Goal: Information Seeking & Learning: Understand process/instructions

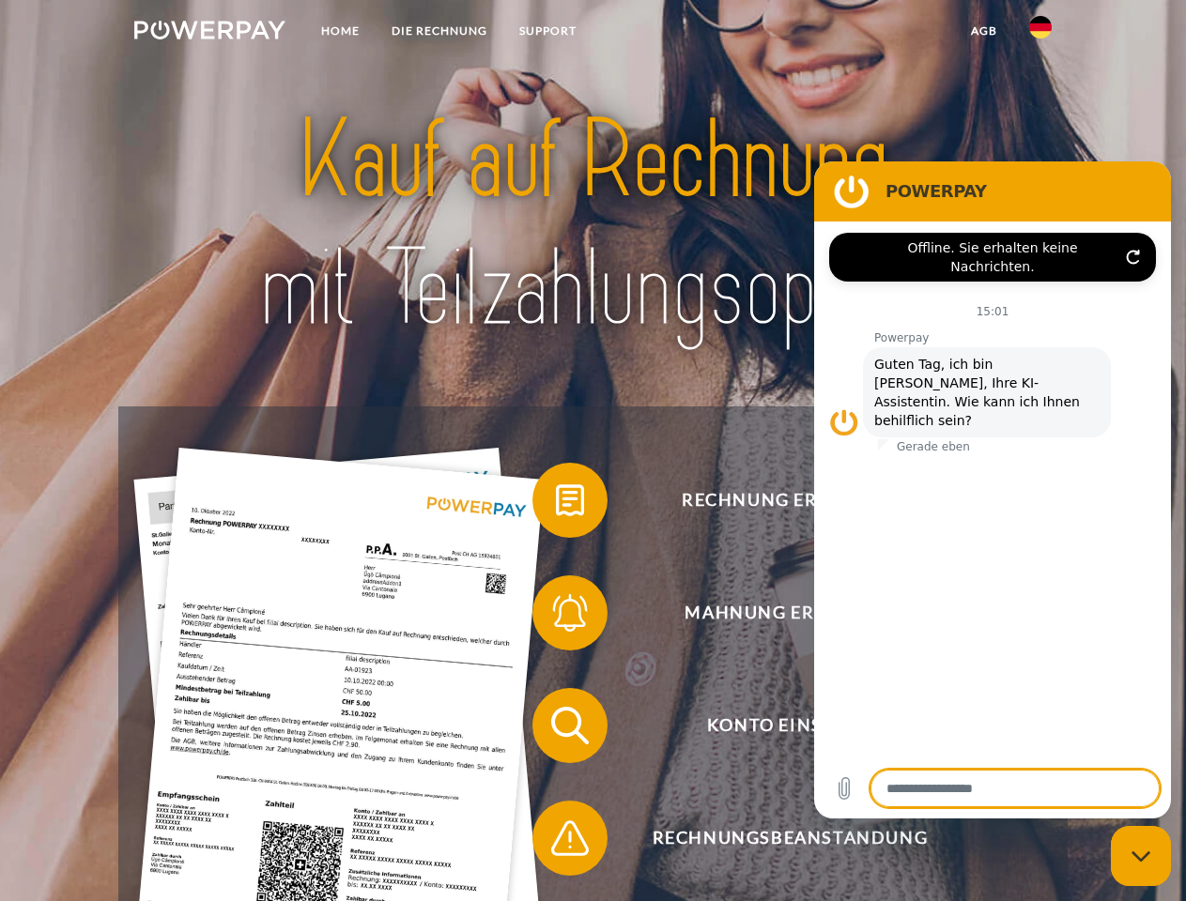
click at [209, 33] on img at bounding box center [209, 30] width 151 height 19
click at [1040, 33] on img at bounding box center [1040, 27] width 23 height 23
click at [983, 31] on link "agb" at bounding box center [984, 31] width 58 height 34
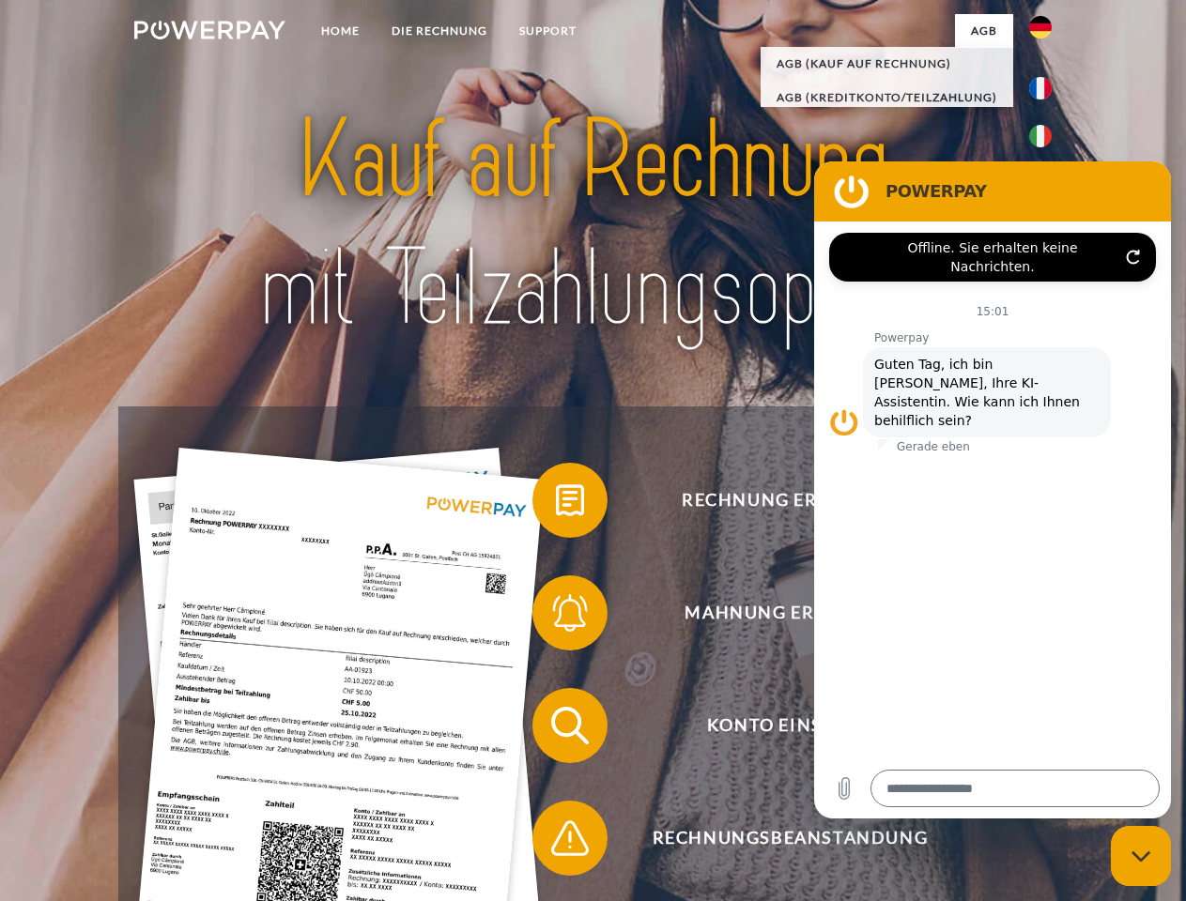
click at [556, 504] on span at bounding box center [542, 501] width 94 height 94
click at [556, 617] on span at bounding box center [542, 613] width 94 height 94
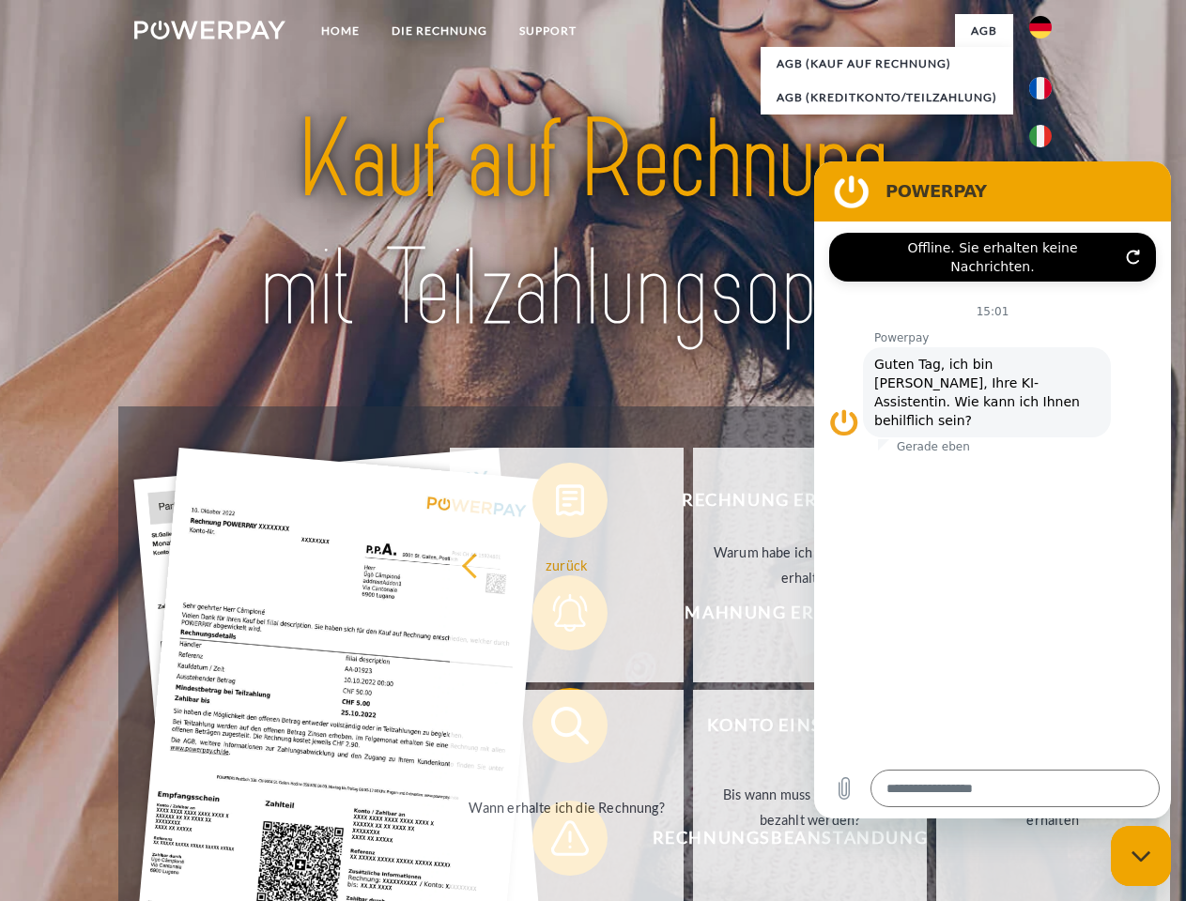
click at [693, 730] on link "Bis wann muss die Rechnung bezahlt werden?" at bounding box center [810, 807] width 234 height 235
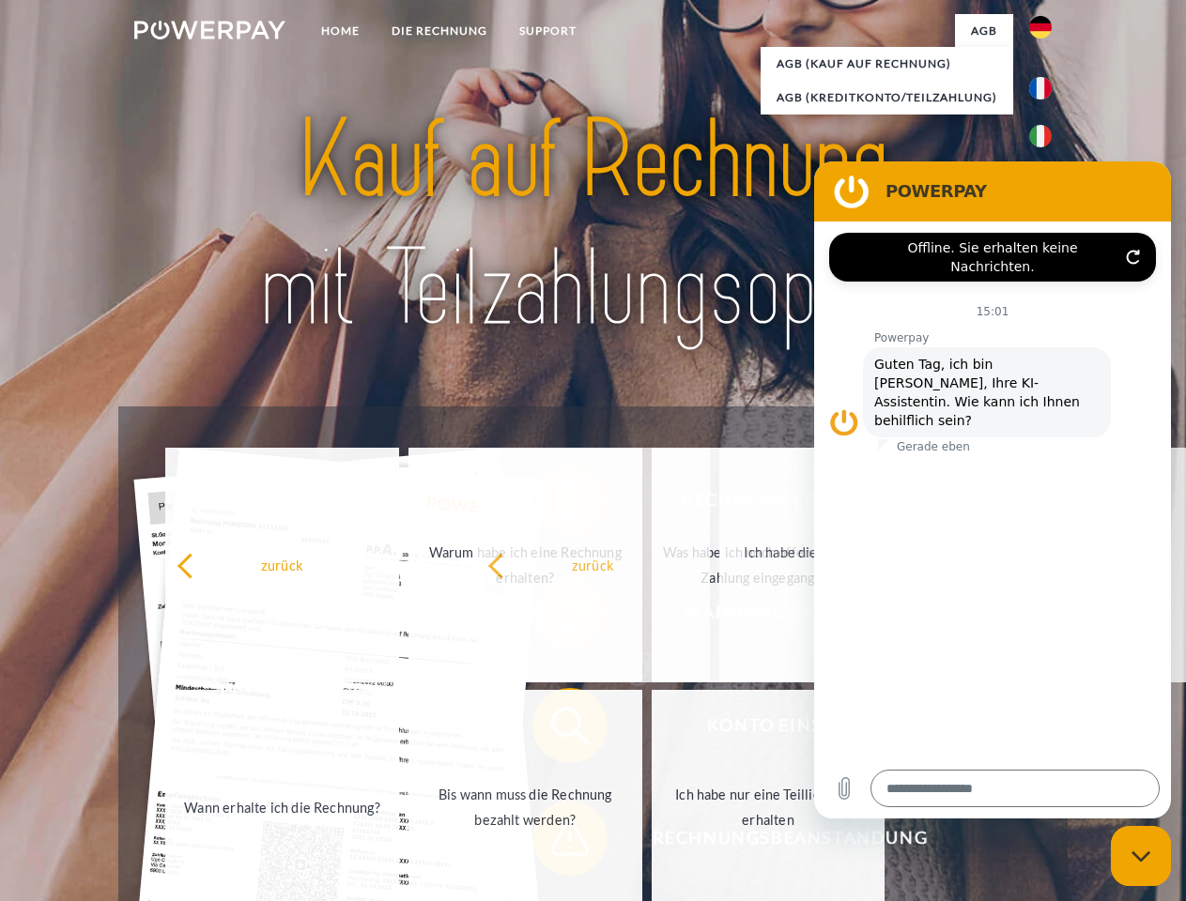
click at [556, 842] on span at bounding box center [542, 839] width 94 height 94
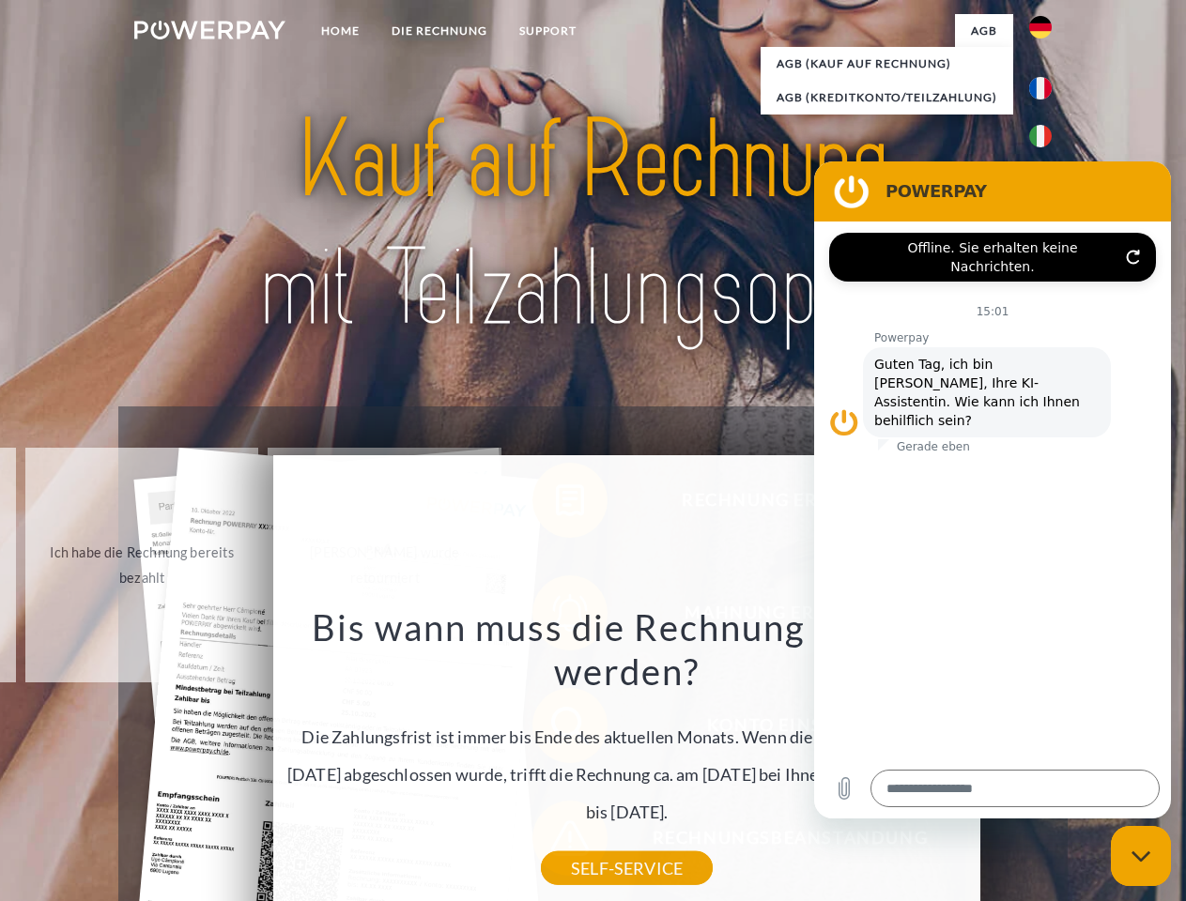
click at [1141, 856] on icon "Messaging-Fenster schließen" at bounding box center [1141, 857] width 20 height 12
type textarea "*"
